Goal: Check status

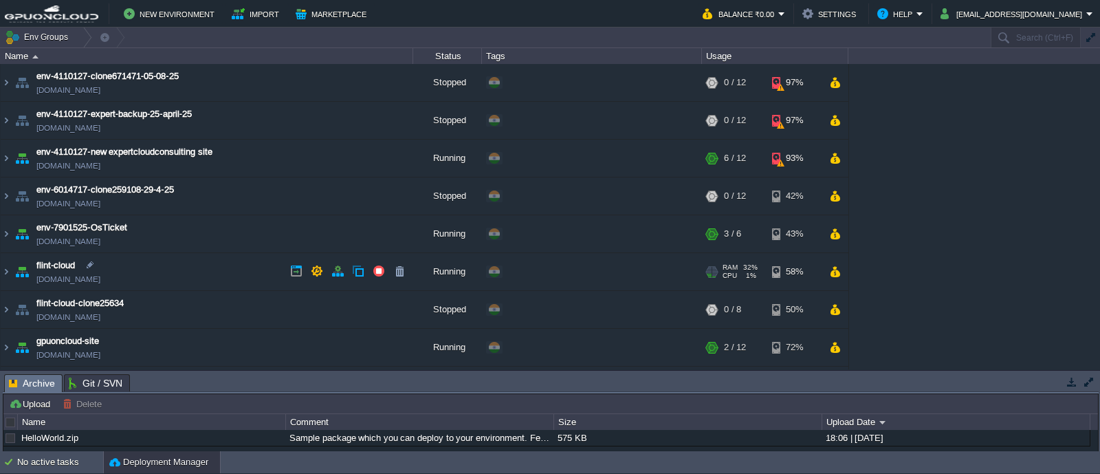
scroll to position [72, 0]
